Goal: Find specific page/section: Find specific page/section

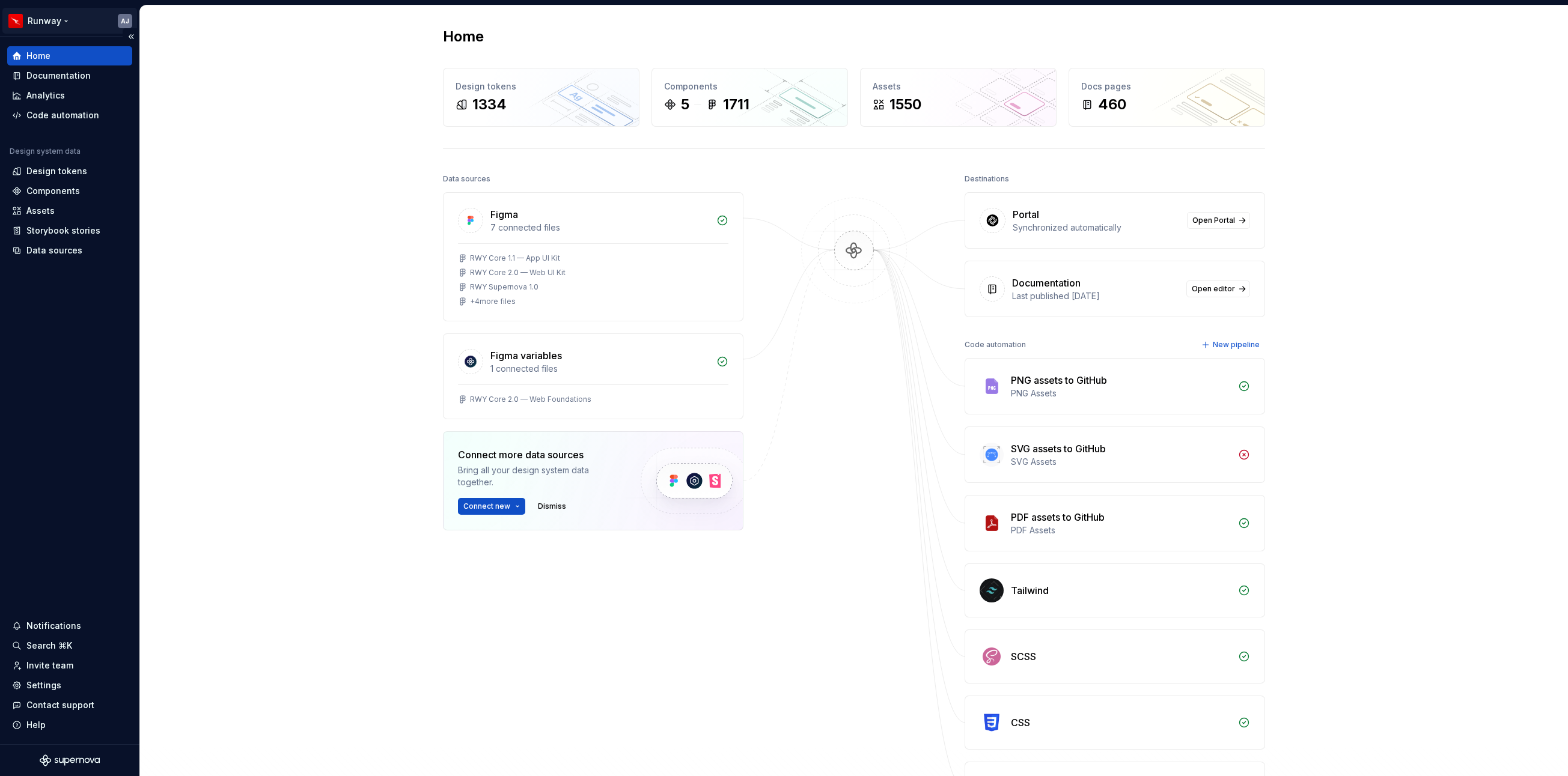
click at [62, 23] on html "Runway AJ Home Documentation Analytics Code automation Design system data Desig…" at bounding box center [784, 388] width 1568 height 776
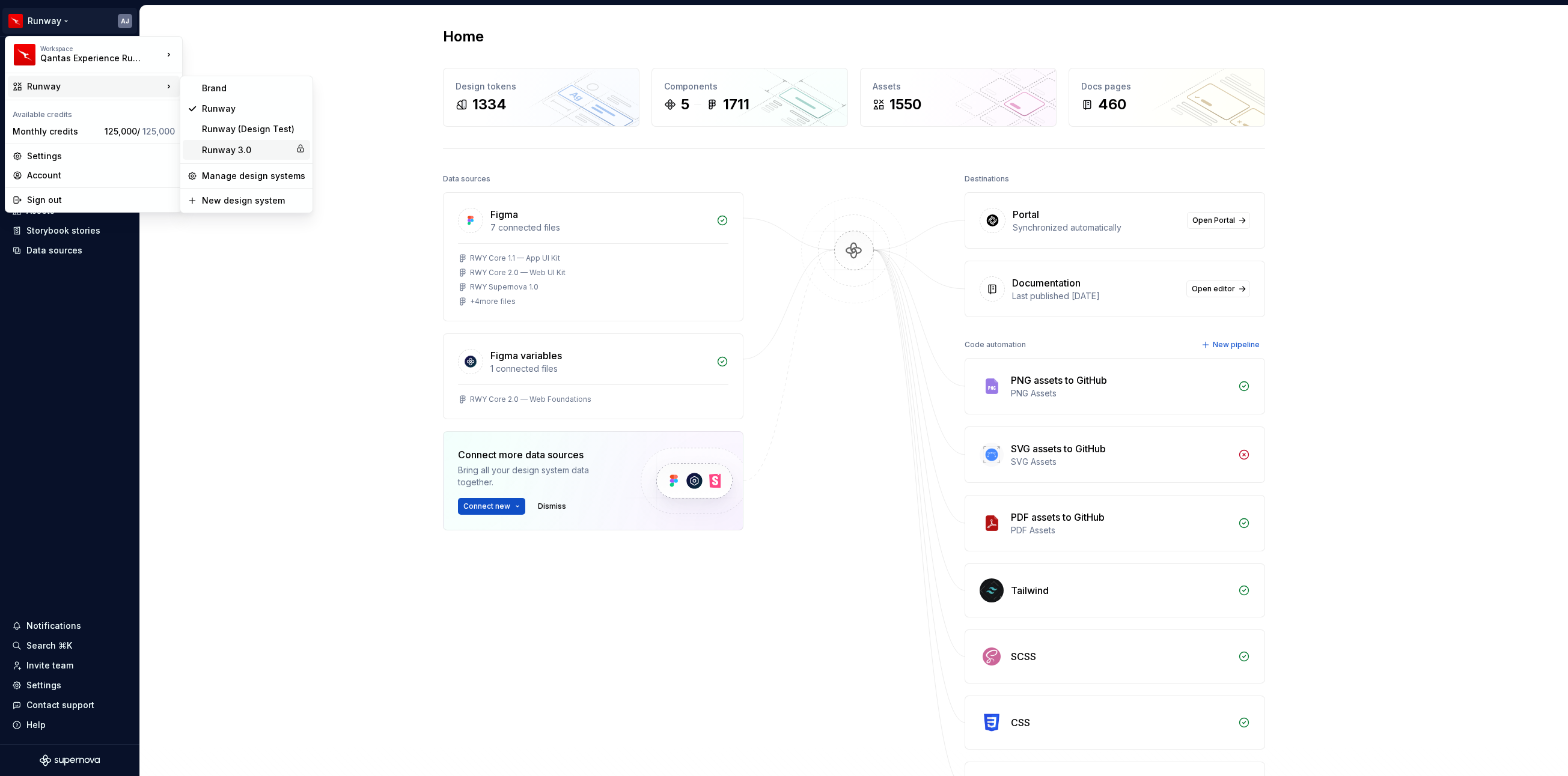
click at [229, 151] on div "Runway 3.0" at bounding box center [246, 150] width 89 height 12
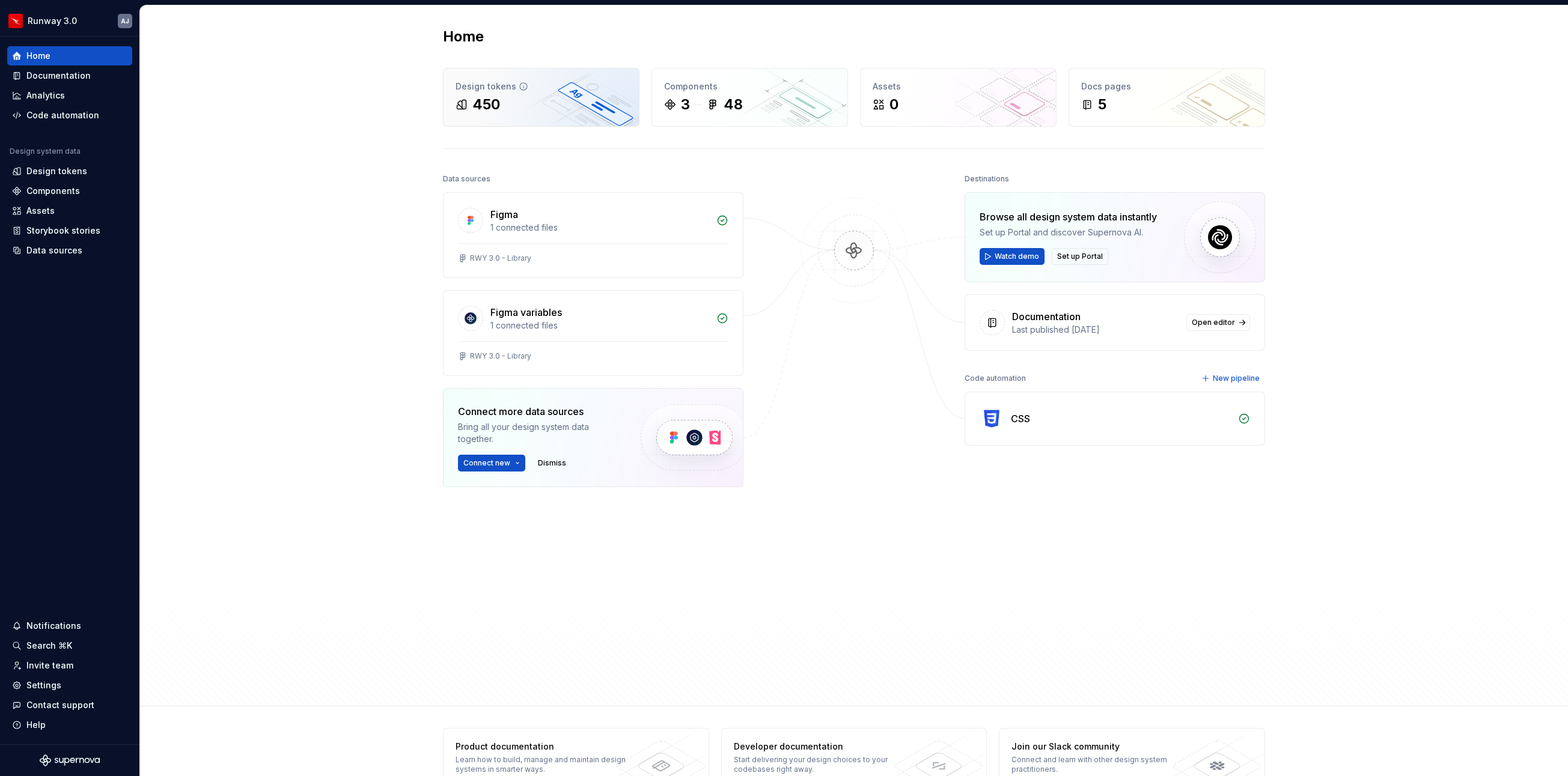
click at [534, 102] on div "450" at bounding box center [541, 105] width 172 height 19
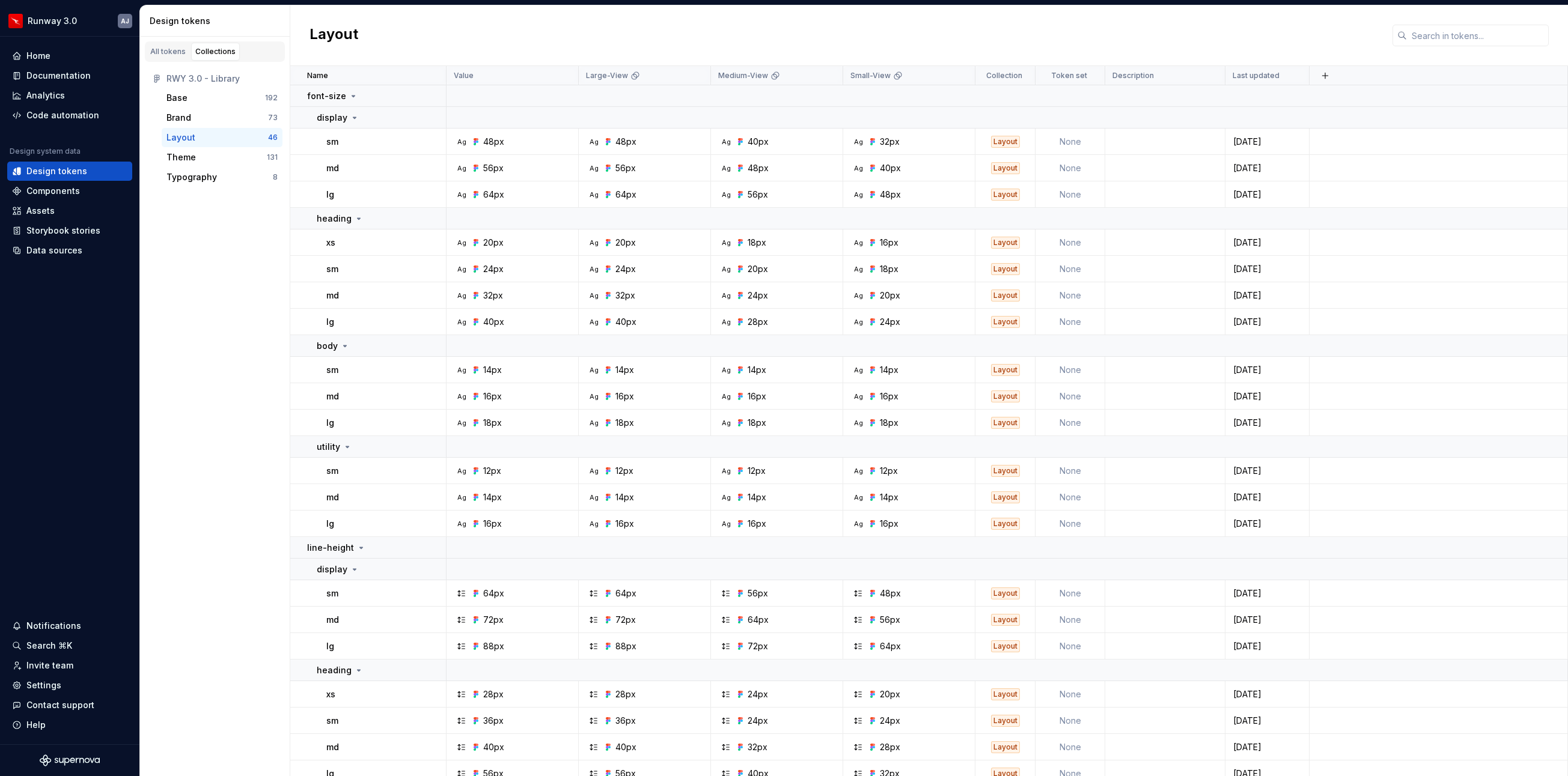
click at [170, 267] on div "All tokens Collections RWY 3.0 - Library Base 192 Brand 73 Layout 46 Theme 131 …" at bounding box center [214, 406] width 150 height 739
click at [62, 115] on div "Code automation" at bounding box center [62, 115] width 73 height 12
